Goal: Information Seeking & Learning: Check status

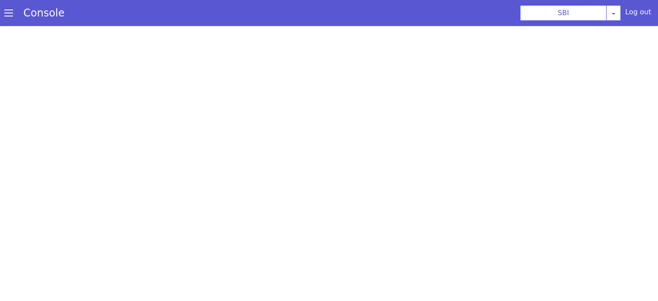
select select "TRANSFER"
select select "hi"
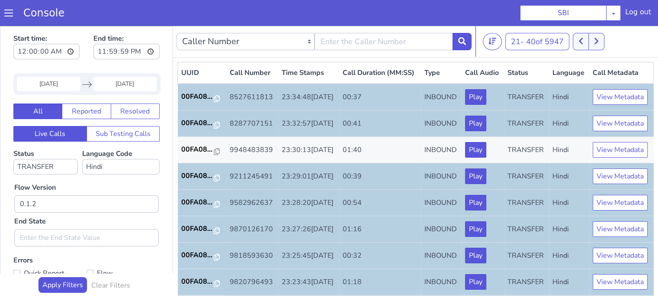
scroll to position [428, 0]
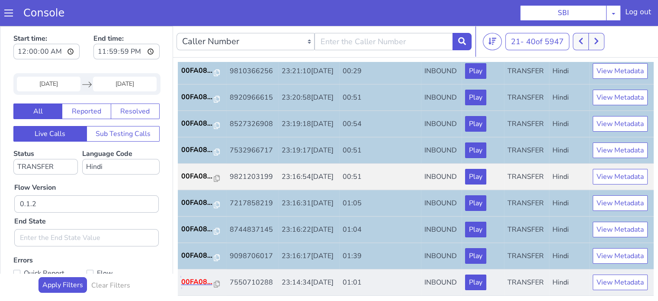
click at [198, 277] on p "00FA08..." at bounding box center [197, 281] width 33 height 10
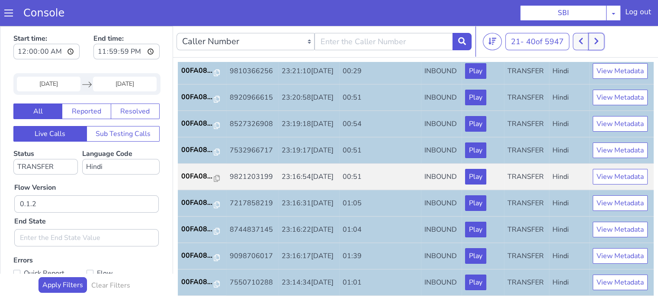
click at [602, 40] on button at bounding box center [596, 41] width 16 height 17
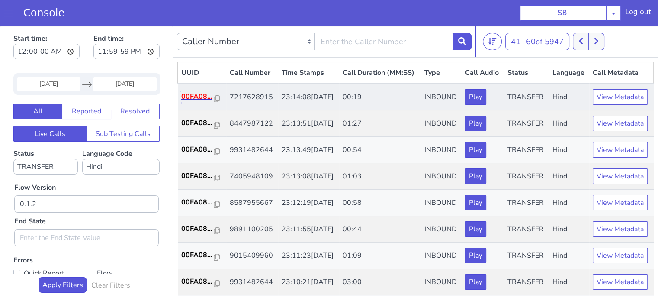
click at [189, 102] on p "00FA08..." at bounding box center [197, 96] width 33 height 10
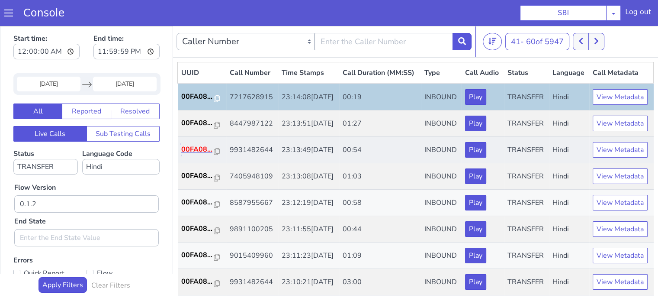
click at [191, 154] on p "00FA08..." at bounding box center [197, 149] width 33 height 10
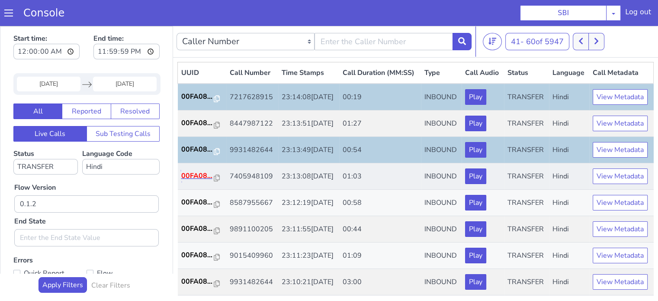
click at [187, 181] on p "00FA08..." at bounding box center [197, 175] width 33 height 10
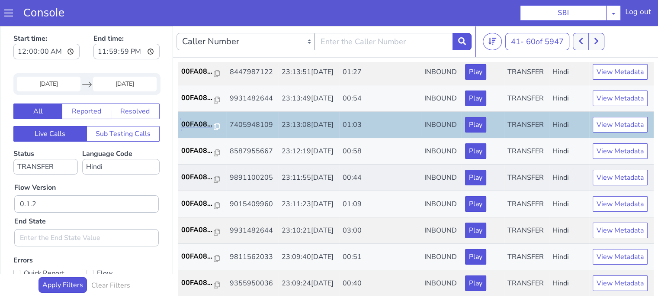
scroll to position [130, 0]
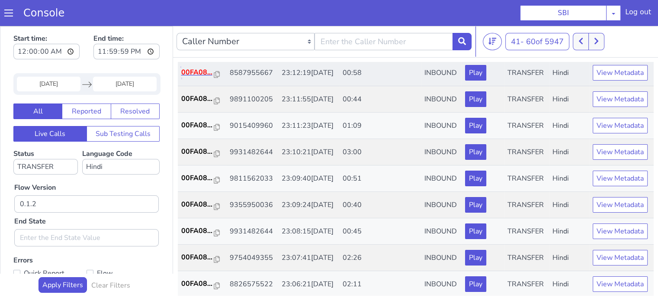
click at [192, 77] on p "00FA08..." at bounding box center [197, 72] width 33 height 10
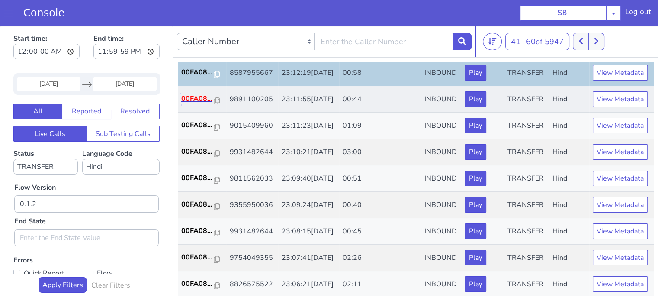
click at [198, 104] on p "00FA08..." at bounding box center [197, 98] width 33 height 10
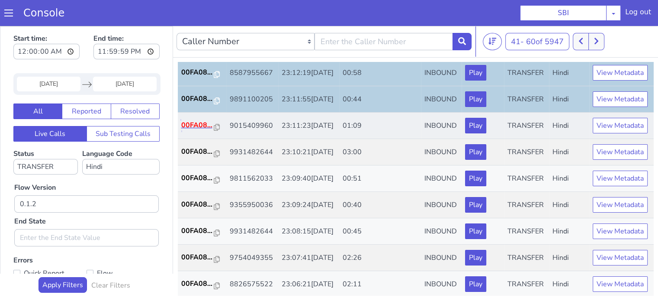
click at [192, 130] on p "00FA08..." at bounding box center [197, 125] width 33 height 10
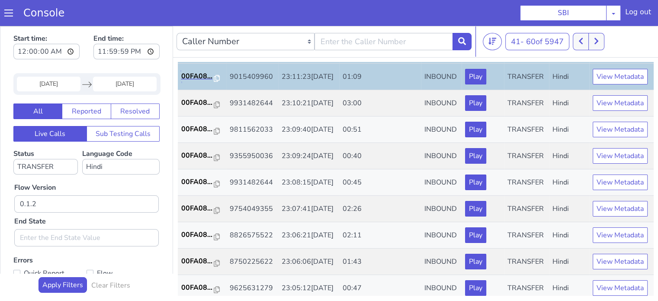
scroll to position [216, 0]
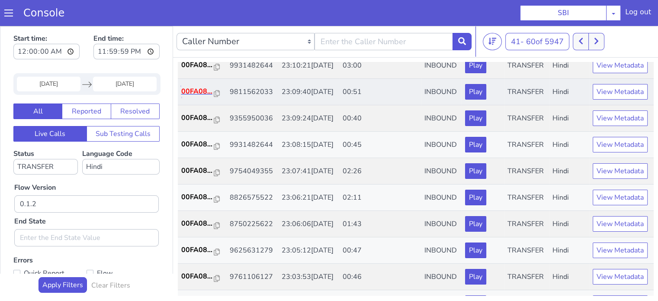
click at [190, 96] on p "00FA08..." at bounding box center [197, 91] width 33 height 10
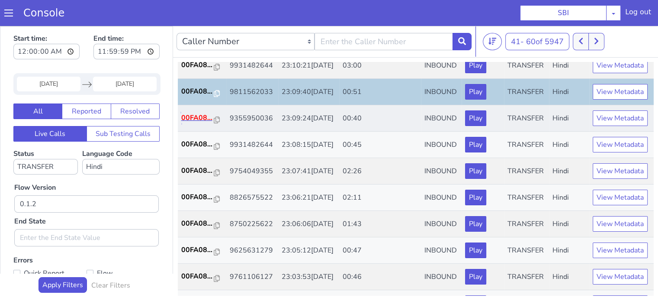
click at [200, 123] on p "00FA08..." at bounding box center [197, 117] width 33 height 10
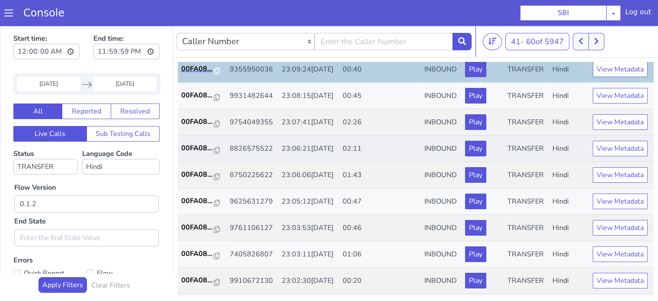
scroll to position [303, 0]
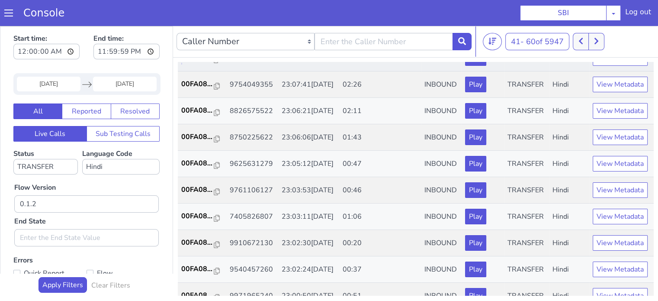
click at [194, 63] on p "00FA08..." at bounding box center [197, 57] width 33 height 10
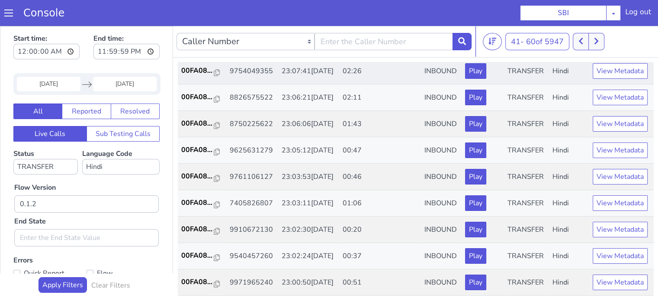
scroll to position [346, 0]
click at [194, 155] on p "00FA08..." at bounding box center [197, 149] width 33 height 10
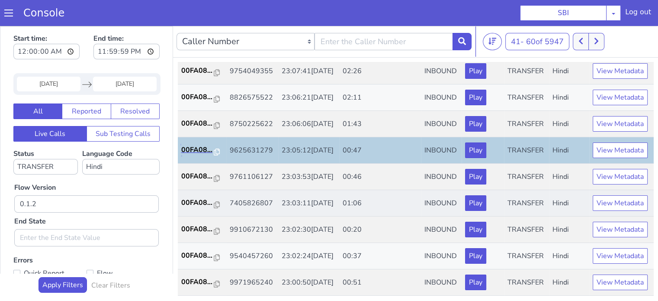
scroll to position [428, 0]
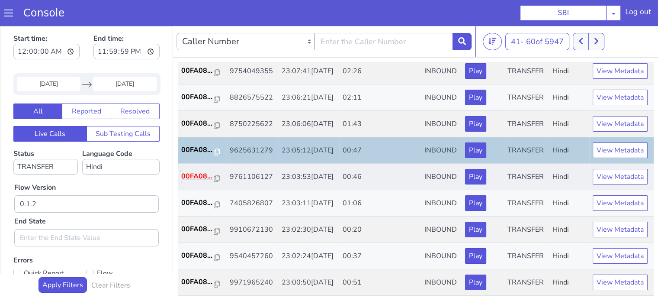
click at [209, 171] on p "00FA08..." at bounding box center [197, 176] width 33 height 10
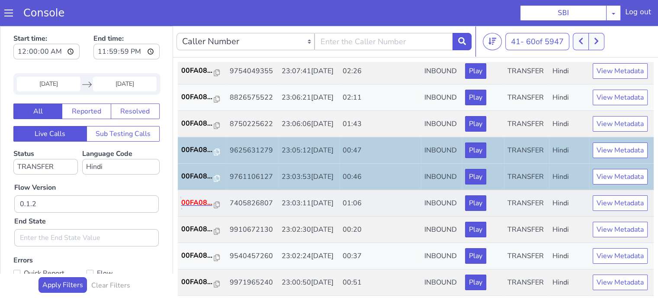
click at [182, 197] on p "00FA08..." at bounding box center [197, 202] width 33 height 10
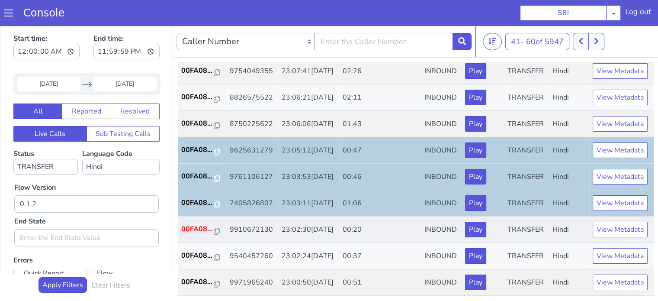
click at [196, 224] on p "00FA08..." at bounding box center [197, 229] width 33 height 10
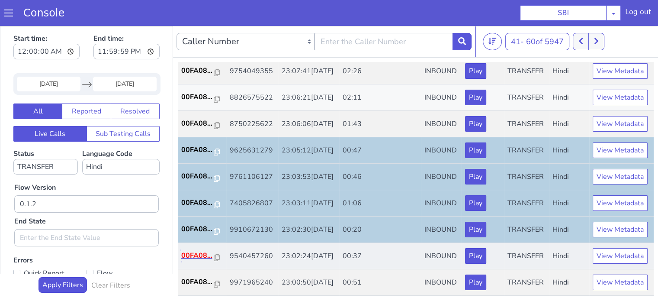
click at [192, 250] on p "00FA08..." at bounding box center [197, 255] width 33 height 10
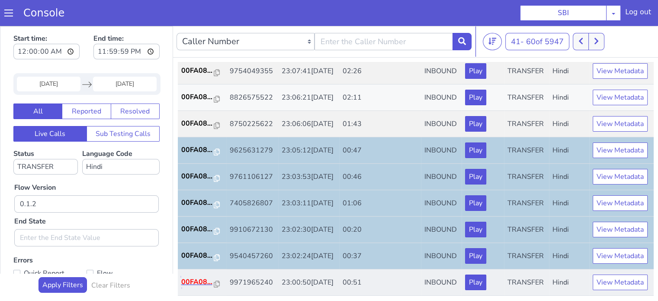
click at [200, 278] on p "00FA08..." at bounding box center [197, 281] width 33 height 10
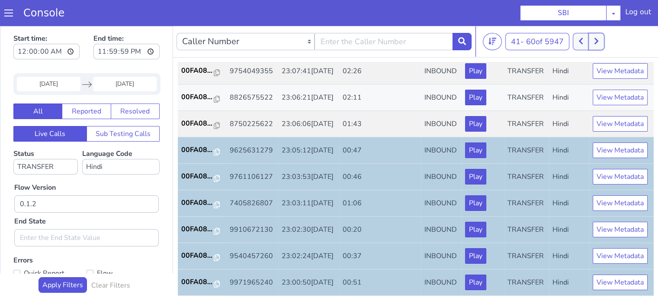
click at [599, 43] on icon at bounding box center [596, 41] width 5 height 8
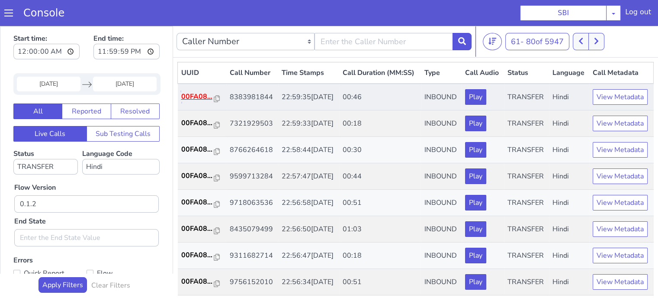
click at [194, 102] on p "00FA08..." at bounding box center [197, 96] width 33 height 10
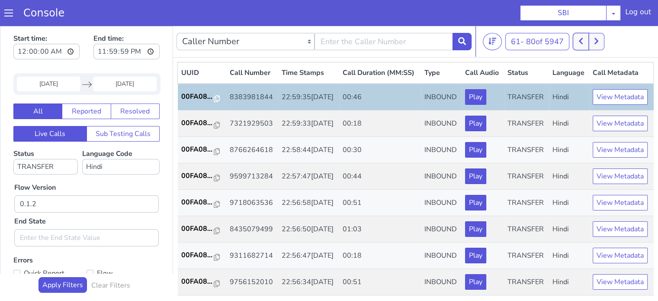
click at [578, 41] on button at bounding box center [581, 41] width 16 height 17
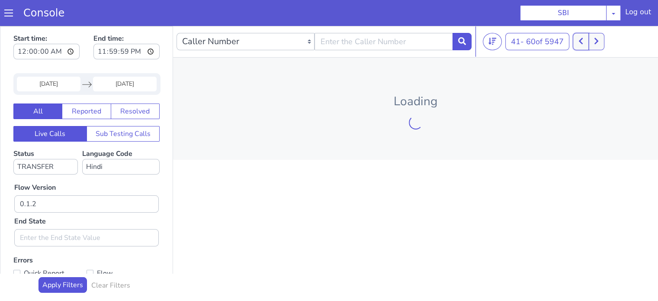
click at [578, 40] on button at bounding box center [581, 41] width 16 height 17
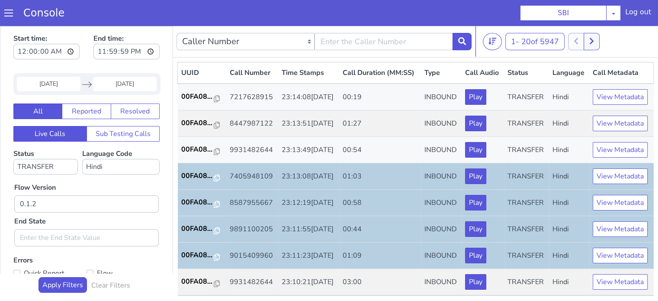
click at [69, 76] on div "11 Aug 2025 Navigate forward to interact with the calendar and select a date. P…" at bounding box center [86, 84] width 147 height 22
click at [66, 80] on input "11 Aug 2025" at bounding box center [49, 84] width 64 height 15
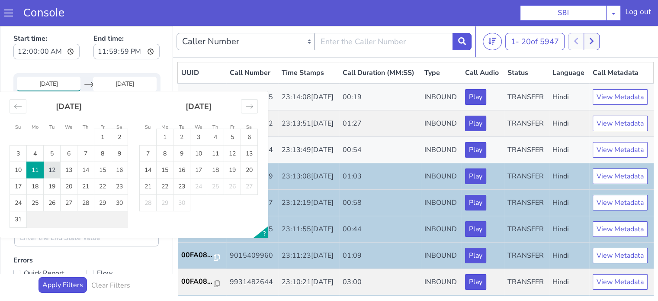
click at [51, 171] on td "12" at bounding box center [52, 170] width 17 height 16
type input "12 Aug 2025"
click at [51, 171] on td "12" at bounding box center [52, 170] width 17 height 16
type input "12 Aug 2025"
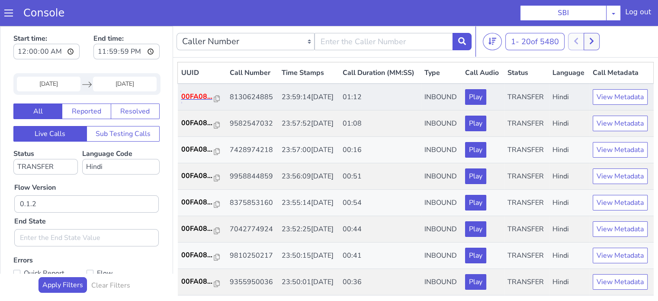
click at [202, 102] on p "00FA08..." at bounding box center [197, 96] width 33 height 10
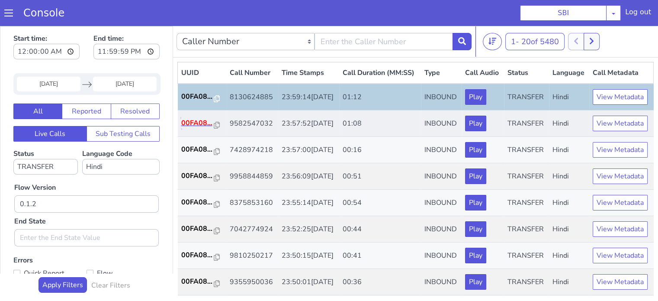
click at [197, 128] on p "00FA08..." at bounding box center [197, 123] width 33 height 10
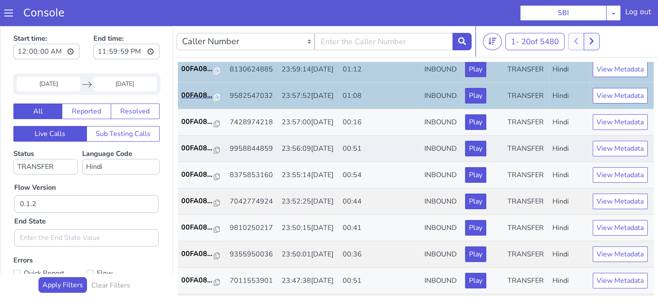
scroll to position [43, 0]
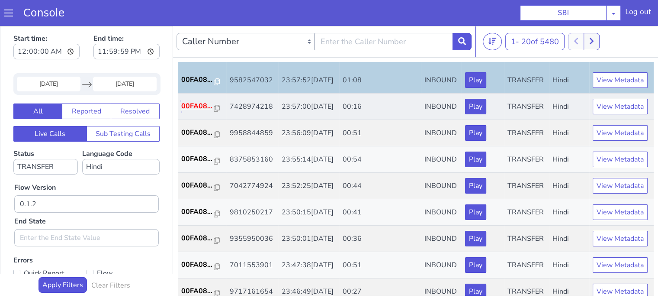
click at [196, 111] on p "00FA08..." at bounding box center [197, 106] width 33 height 10
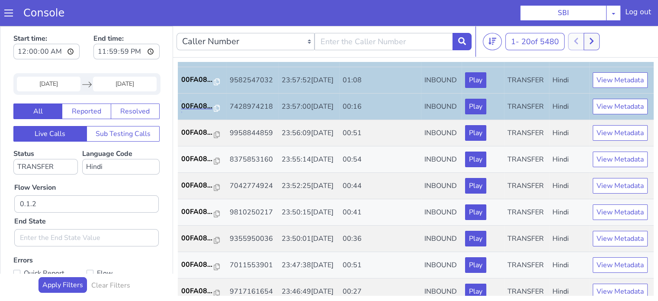
scroll to position [87, 0]
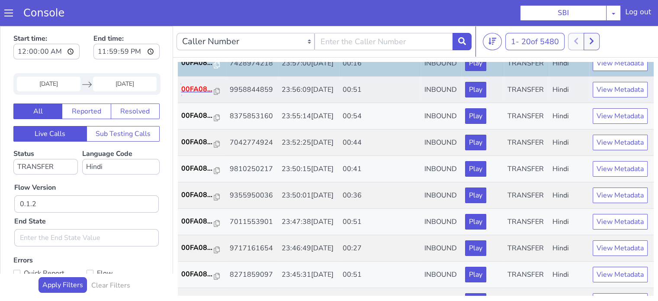
click at [193, 94] on p "00FA08..." at bounding box center [197, 89] width 33 height 10
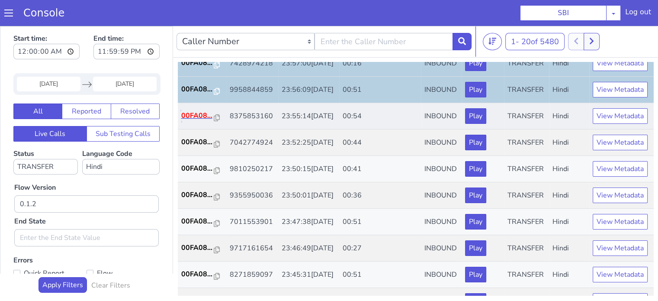
click at [208, 121] on p "00FA08..." at bounding box center [197, 115] width 33 height 10
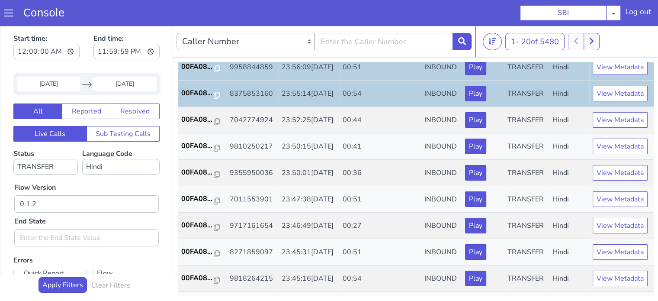
scroll to position [130, 0]
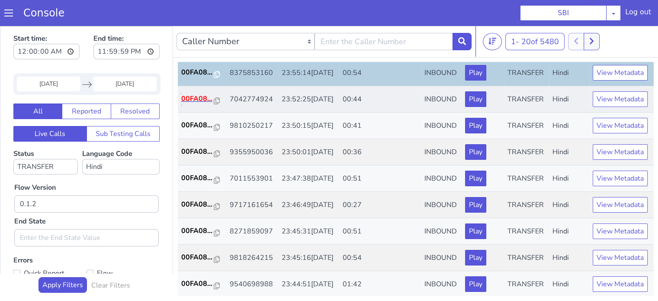
click at [195, 104] on p "00FA08..." at bounding box center [197, 98] width 33 height 10
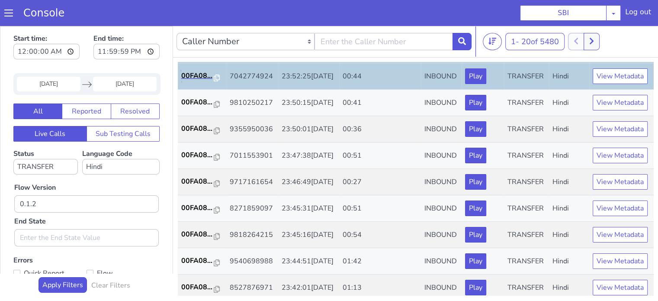
scroll to position [173, 0]
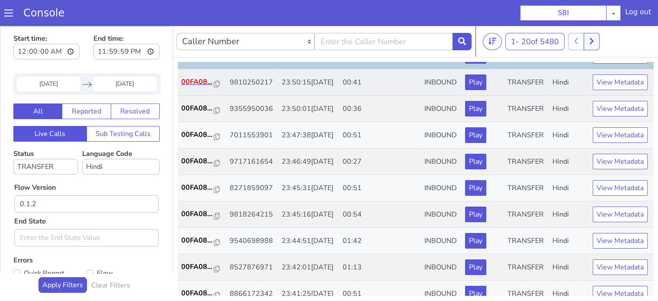
click at [182, 87] on p "00FA08..." at bounding box center [197, 82] width 33 height 10
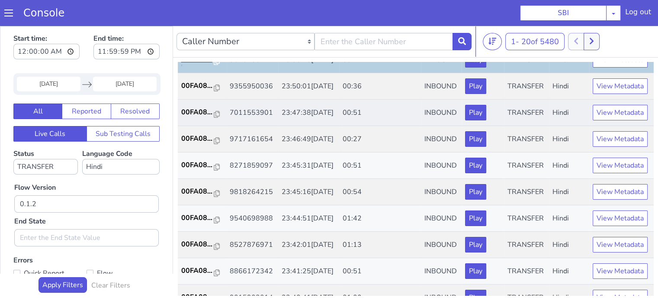
scroll to position [216, 0]
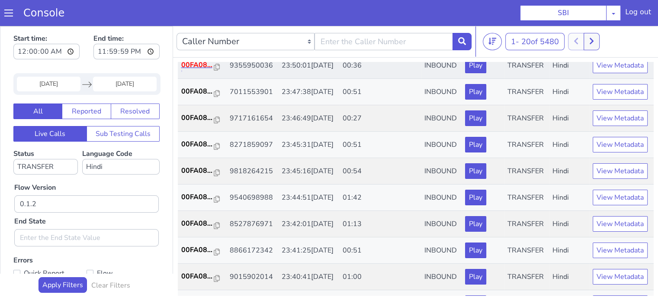
click at [194, 70] on p "00FA08..." at bounding box center [197, 65] width 33 height 10
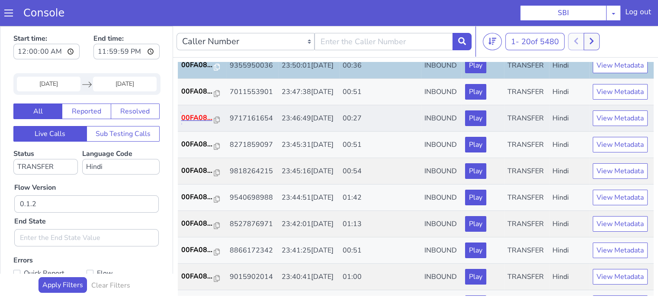
click at [195, 123] on p "00FA08..." at bounding box center [197, 117] width 33 height 10
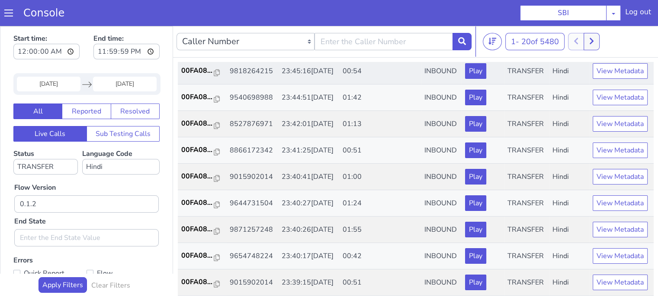
scroll to position [303, 0]
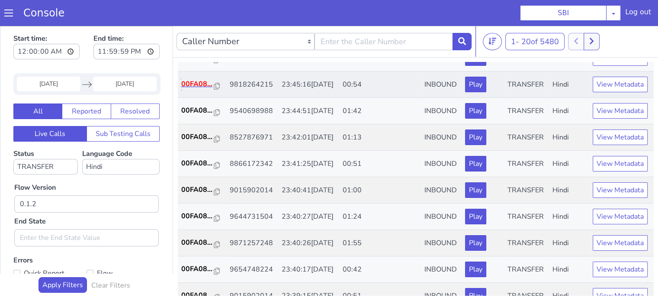
click at [183, 89] on p "00FA08..." at bounding box center [197, 84] width 33 height 10
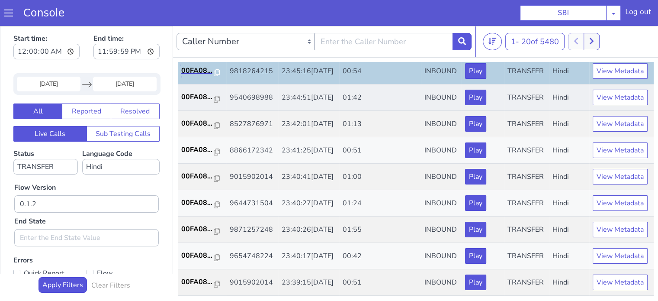
scroll to position [346, 0]
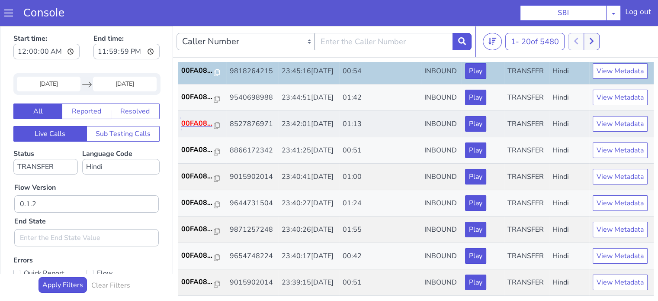
click at [187, 128] on p "00FA08..." at bounding box center [197, 123] width 33 height 10
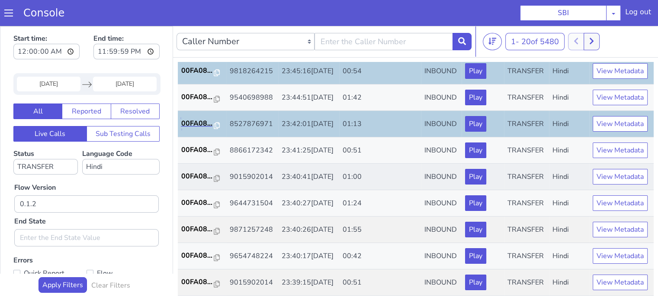
scroll to position [428, 0]
click at [197, 171] on p "00FA08..." at bounding box center [197, 176] width 33 height 10
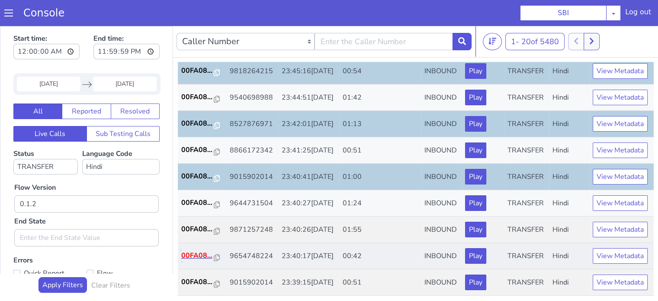
click at [193, 250] on p "00FA08..." at bounding box center [197, 255] width 33 height 10
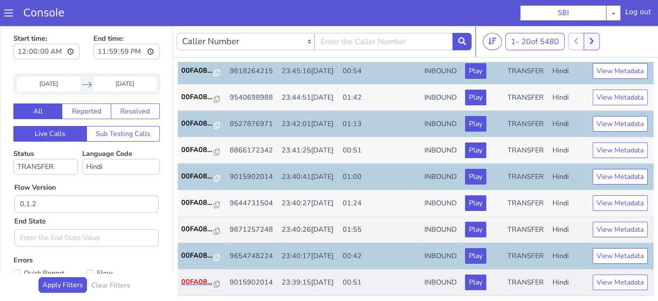
click at [191, 278] on p "00FA08..." at bounding box center [197, 281] width 33 height 10
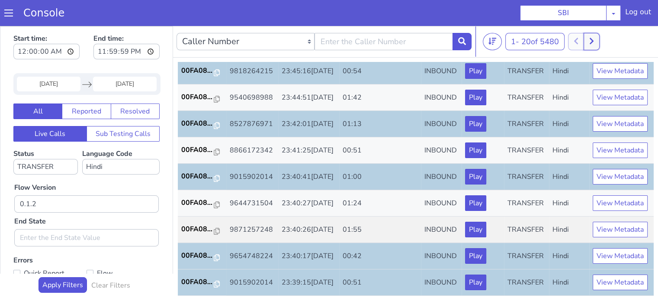
click at [596, 41] on button at bounding box center [591, 41] width 16 height 17
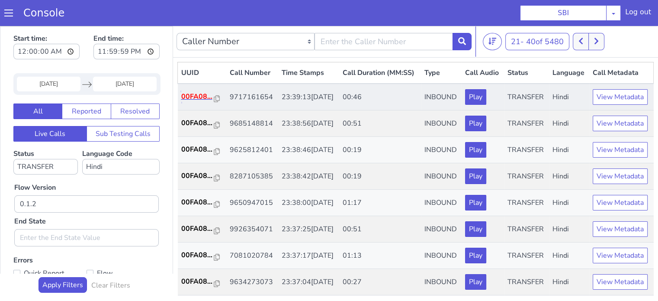
click at [198, 102] on p "00FA08..." at bounding box center [197, 96] width 33 height 10
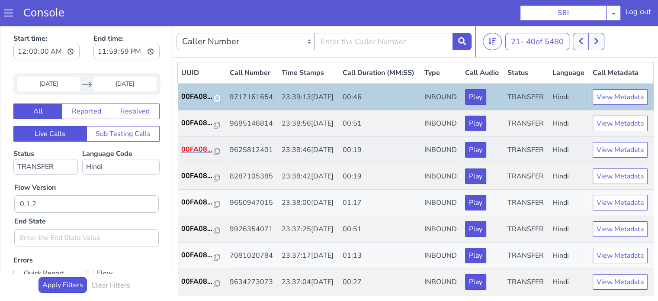
click at [202, 154] on p "00FA08..." at bounding box center [197, 149] width 33 height 10
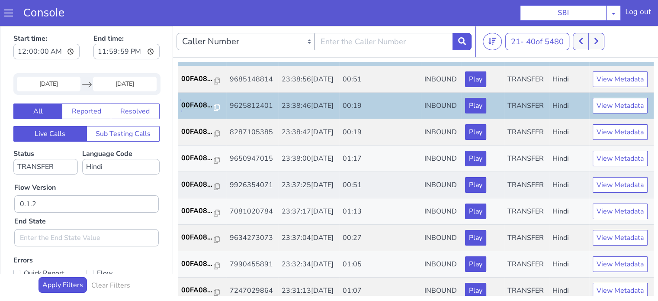
scroll to position [87, 0]
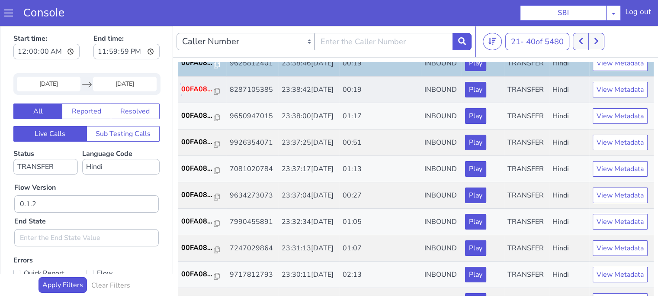
click at [197, 94] on p "00FA08..." at bounding box center [197, 89] width 33 height 10
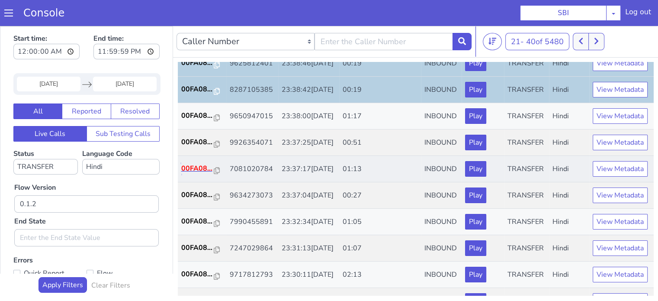
click at [193, 173] on p "00FA08..." at bounding box center [197, 168] width 33 height 10
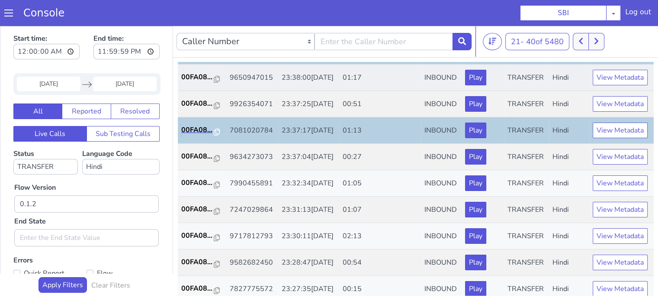
scroll to position [173, 0]
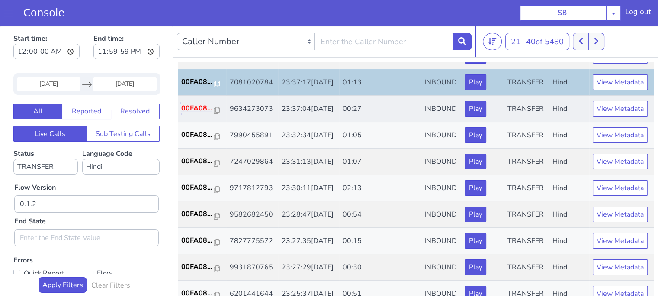
click at [193, 113] on p "00FA08..." at bounding box center [197, 108] width 33 height 10
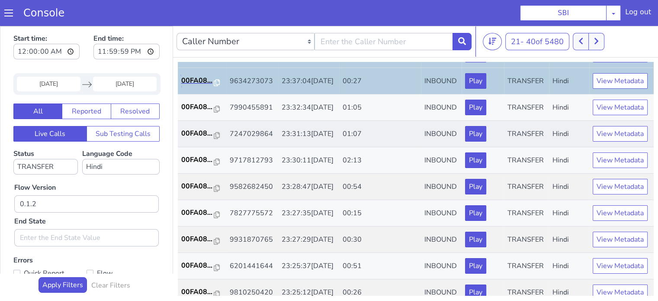
scroll to position [216, 0]
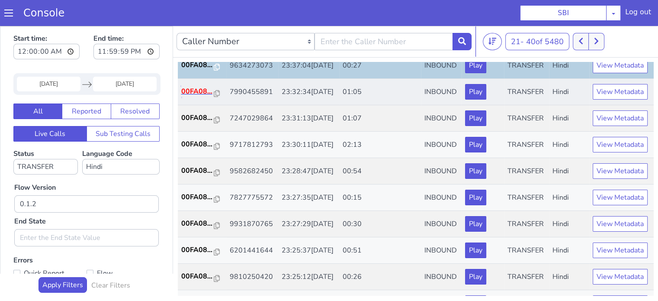
click at [199, 96] on p "00FA08..." at bounding box center [197, 91] width 33 height 10
